Goal: Communication & Community: Ask a question

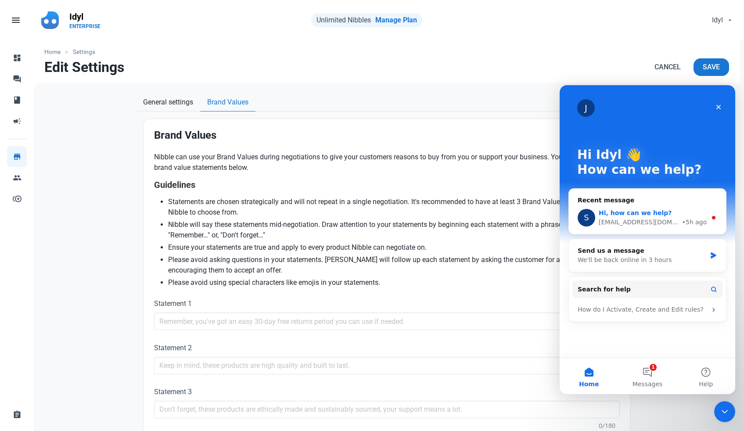
click at [626, 223] on div "[EMAIL_ADDRESS][DOMAIN_NAME]" at bounding box center [638, 222] width 81 height 9
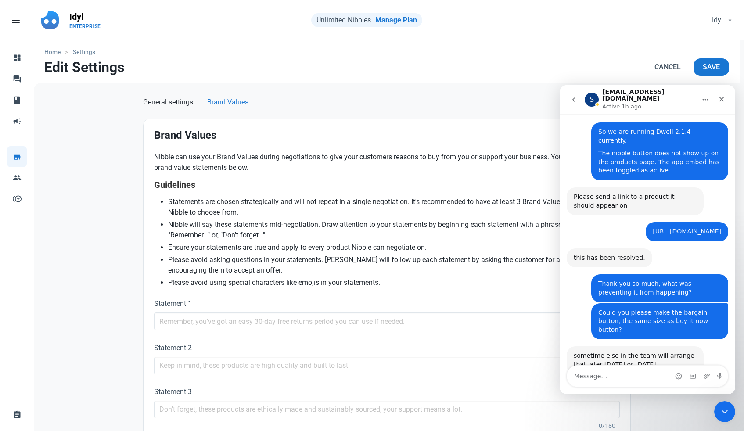
scroll to position [222, 0]
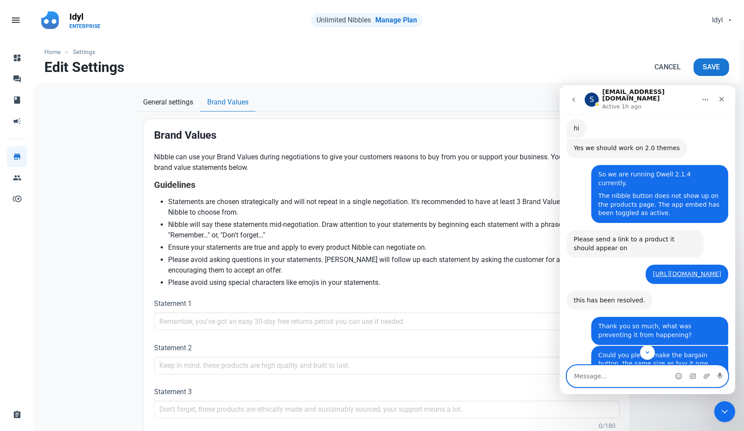
click at [596, 374] on textarea "Message…" at bounding box center [647, 375] width 161 height 21
paste textarea "[URL][DOMAIN_NAME]"
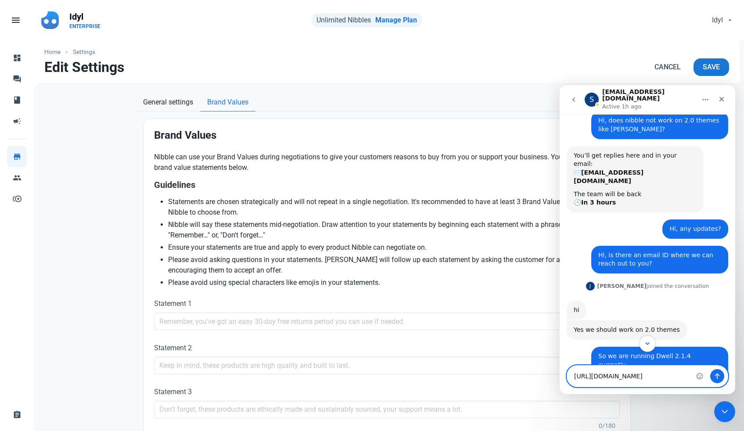
type textarea "[URL][DOMAIN_NAME]"
click at [646, 343] on icon "Scroll to bottom" at bounding box center [647, 344] width 8 height 8
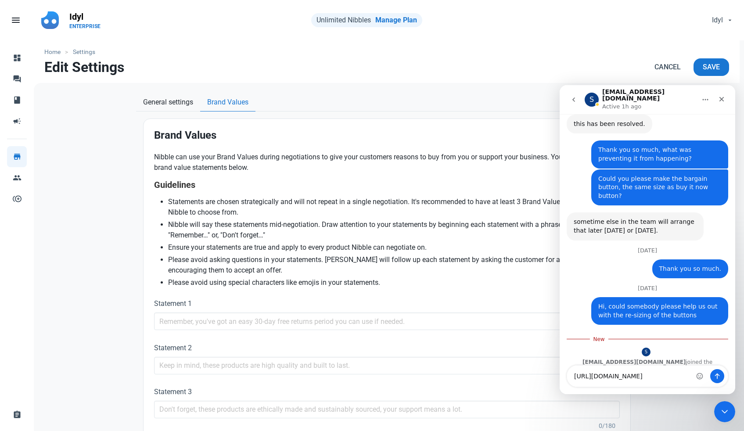
scroll to position [416, 0]
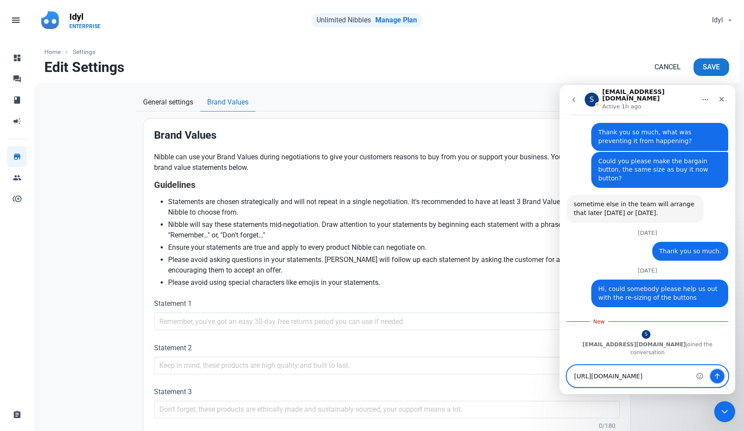
click at [718, 374] on icon "Send a message…" at bounding box center [716, 375] width 7 height 7
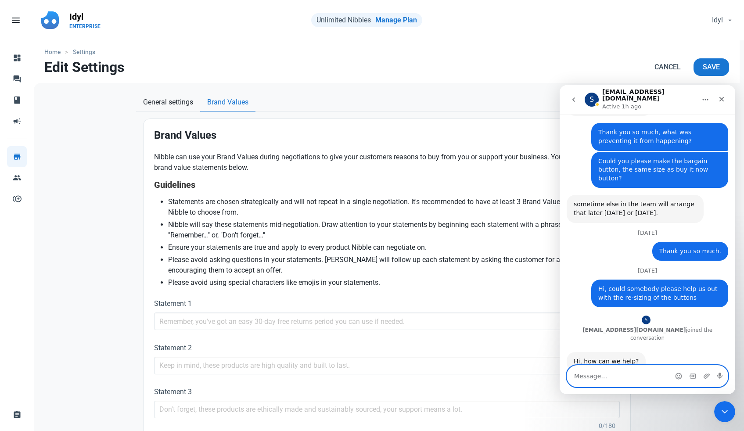
scroll to position [427, 0]
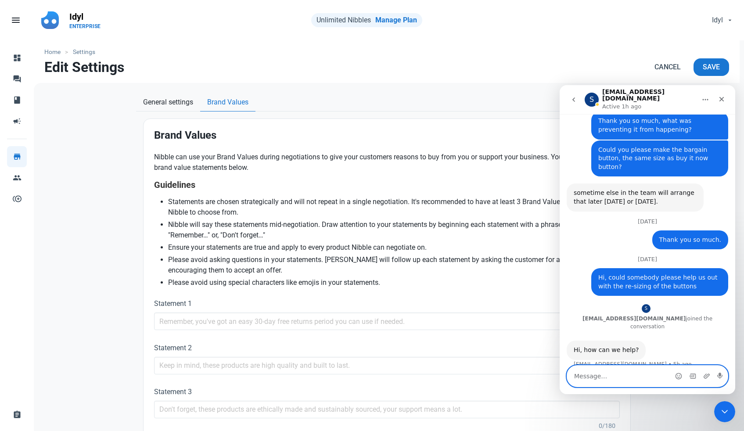
click at [638, 385] on textarea "Message…" at bounding box center [647, 375] width 161 height 21
type textarea "P"
type textarea "C"
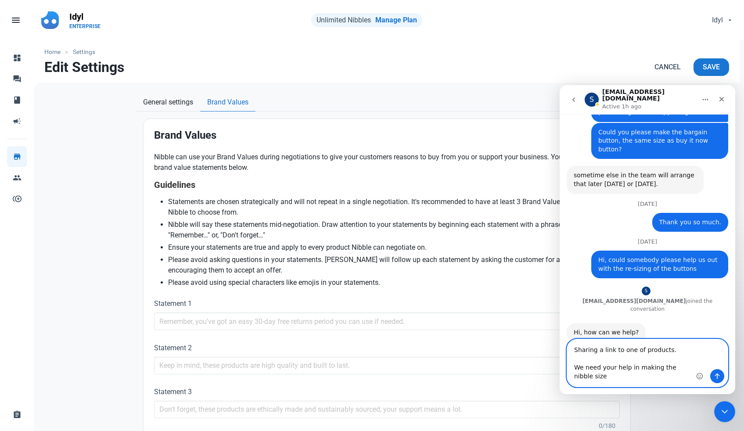
scroll to position [454, 0]
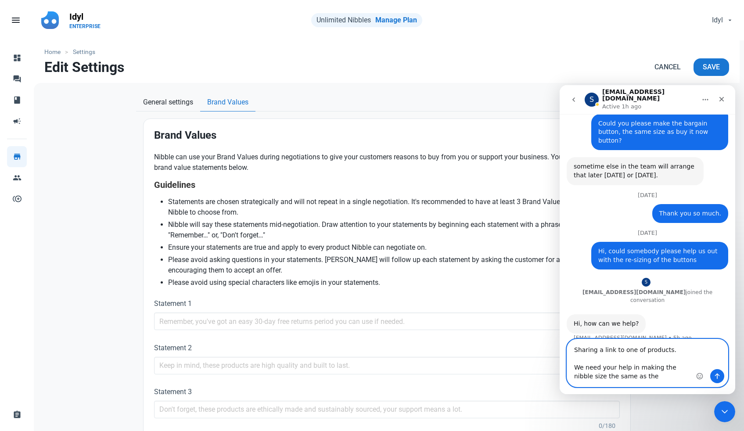
click at [686, 366] on textarea "Sharing a link to one of products. We need your help in making the nibble size …" at bounding box center [647, 362] width 161 height 47
click at [660, 376] on textarea "Sharing a link to one of products. We need your help in making the nibble butto…" at bounding box center [647, 362] width 161 height 47
click at [634, 368] on textarea "Sharing a link to one of products. We need your help in making the nibble butto…" at bounding box center [647, 362] width 161 height 47
click at [678, 374] on textarea "Sharing a link to one of products. Could you please help with making the nibble…" at bounding box center [647, 362] width 161 height 47
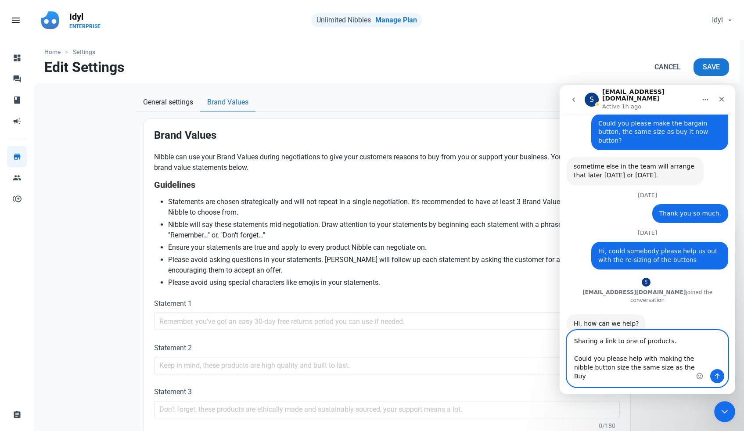
scroll to position [462, 0]
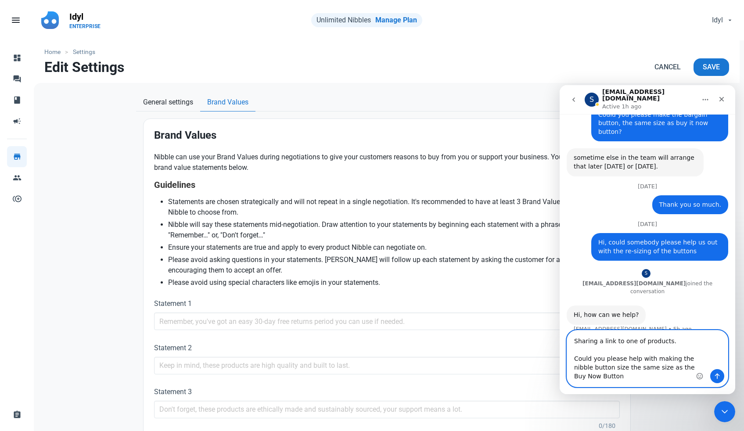
type textarea "Sharing a link to one of products. Could you please help with making the nibble…"
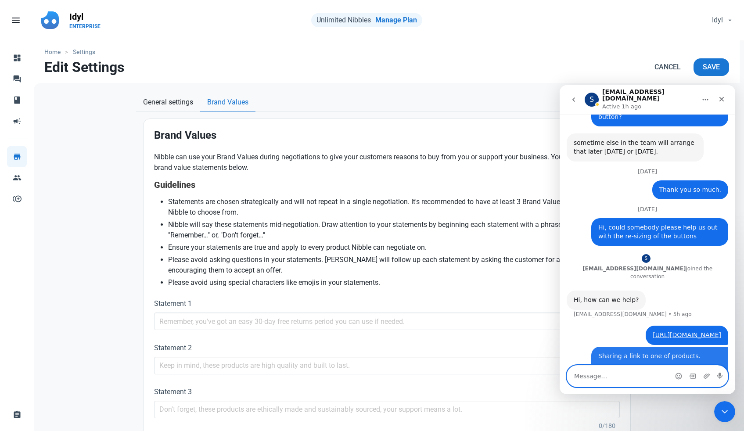
scroll to position [477, 0]
